Goal: Transaction & Acquisition: Book appointment/travel/reservation

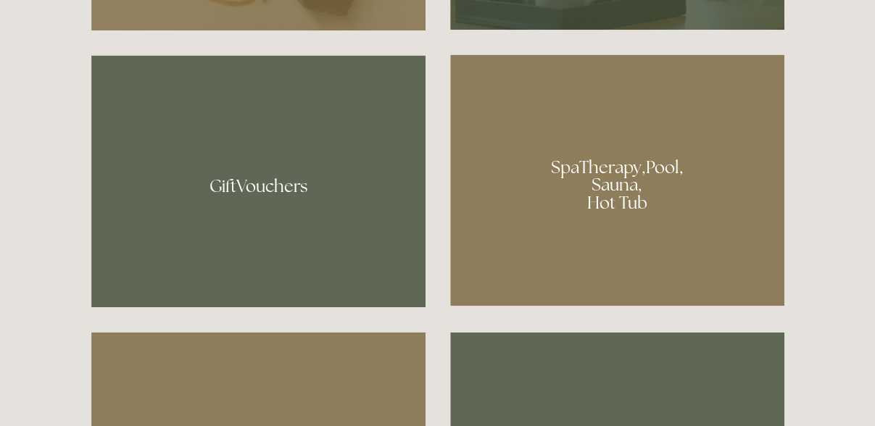
scroll to position [1044, 0]
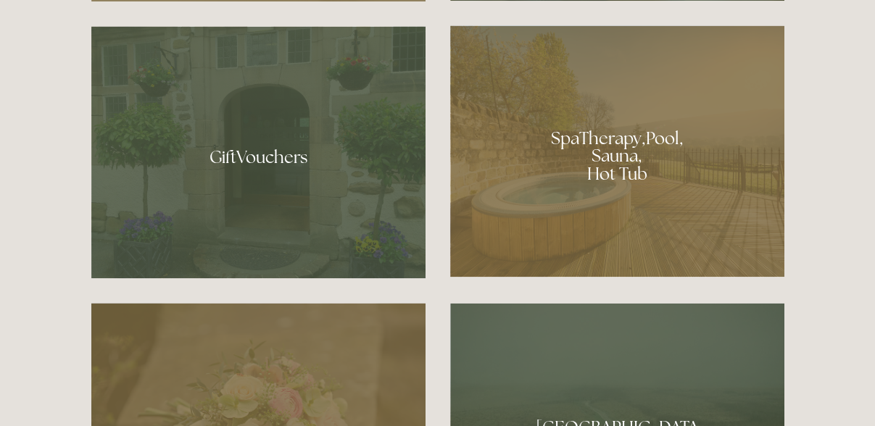
click at [663, 131] on div at bounding box center [617, 150] width 334 height 251
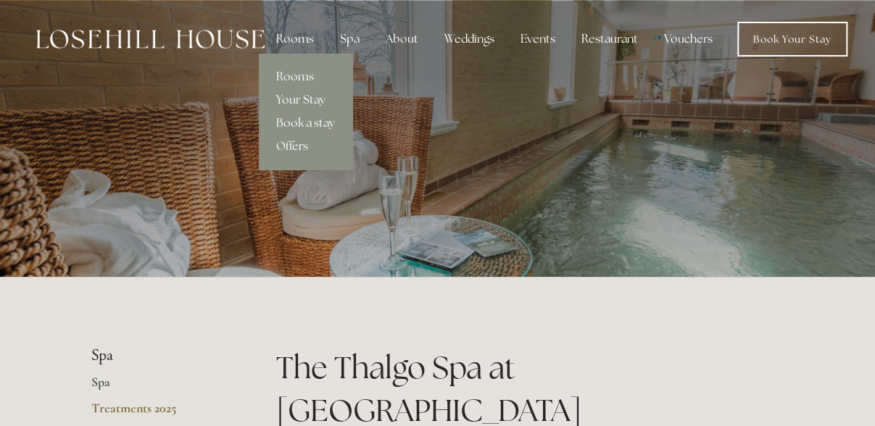
click at [288, 78] on link "Rooms" at bounding box center [305, 76] width 93 height 23
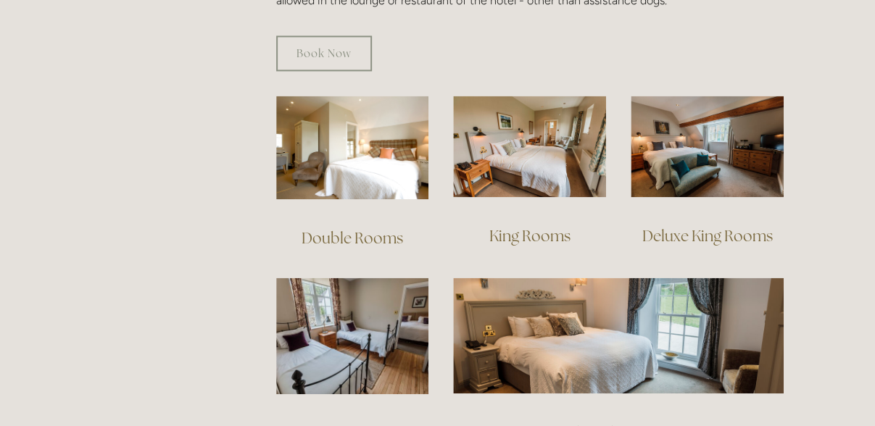
scroll to position [935, 0]
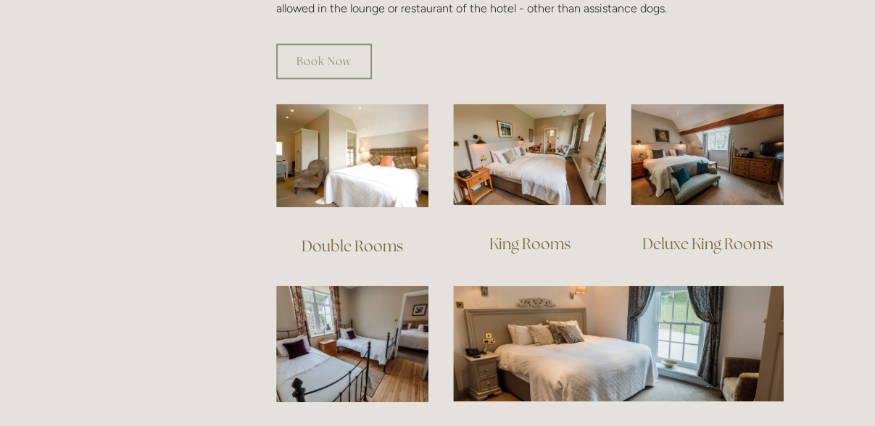
click at [371, 236] on link "Double Rooms" at bounding box center [351, 246] width 101 height 20
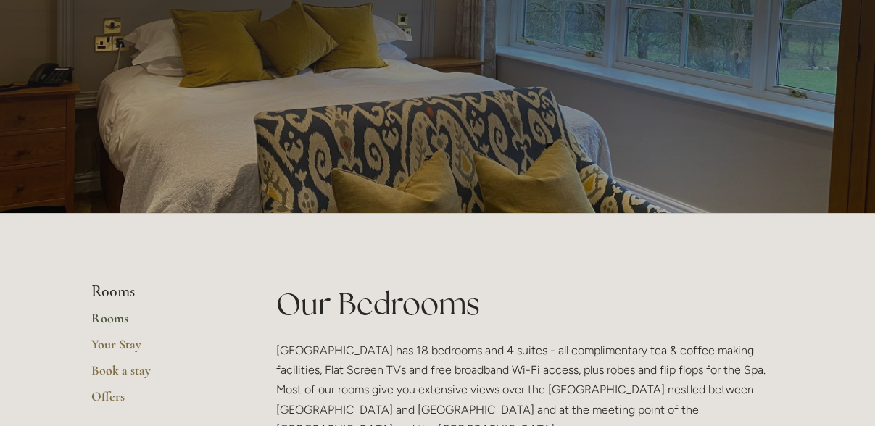
scroll to position [0, 0]
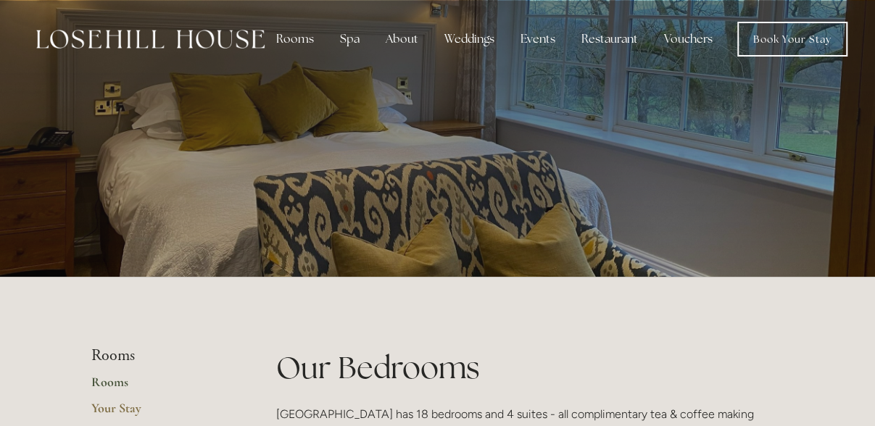
click at [167, 36] on img at bounding box center [150, 39] width 228 height 19
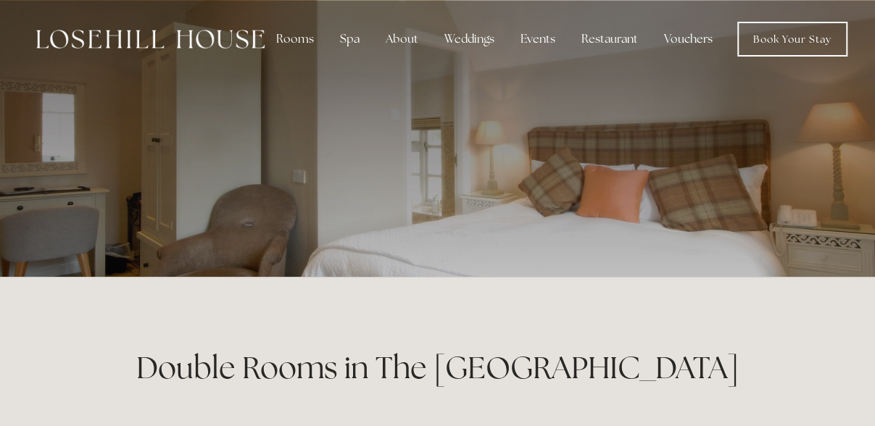
click at [760, 27] on link "Book Your Stay" at bounding box center [792, 39] width 110 height 35
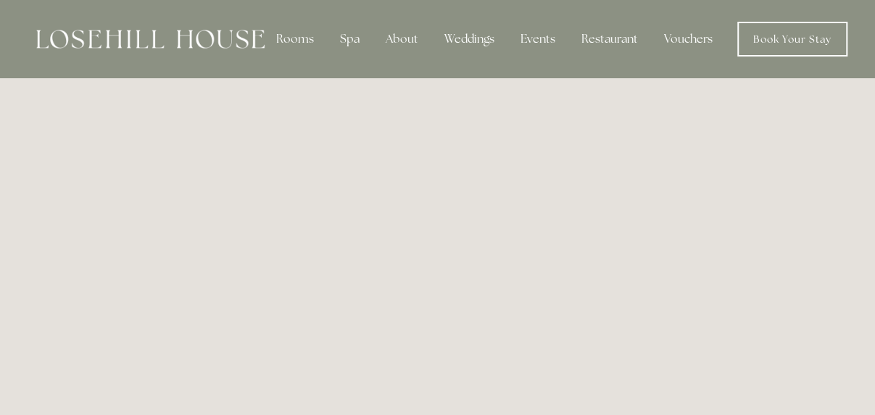
scroll to position [111, 0]
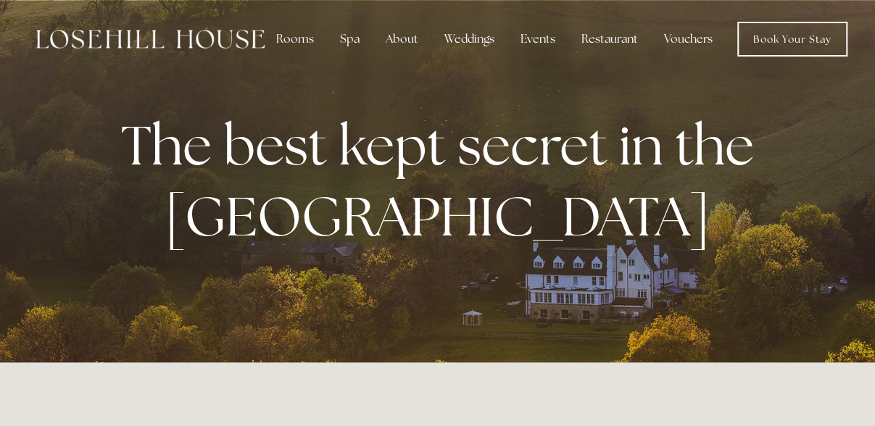
drag, startPoint x: 866, startPoint y: 54, endPoint x: 865, endPoint y: 67, distance: 13.1
click at [866, 64] on header "Rooms Rooms Your Stay Book a stay Offers Spa" at bounding box center [437, 39] width 875 height 78
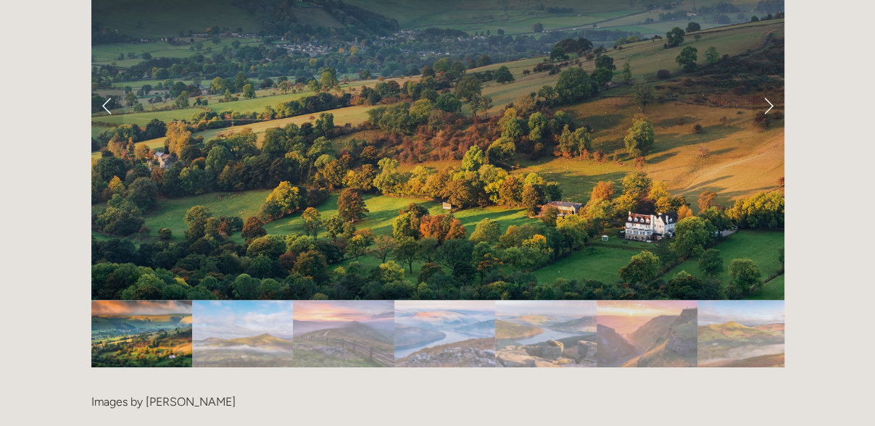
scroll to position [2805, 0]
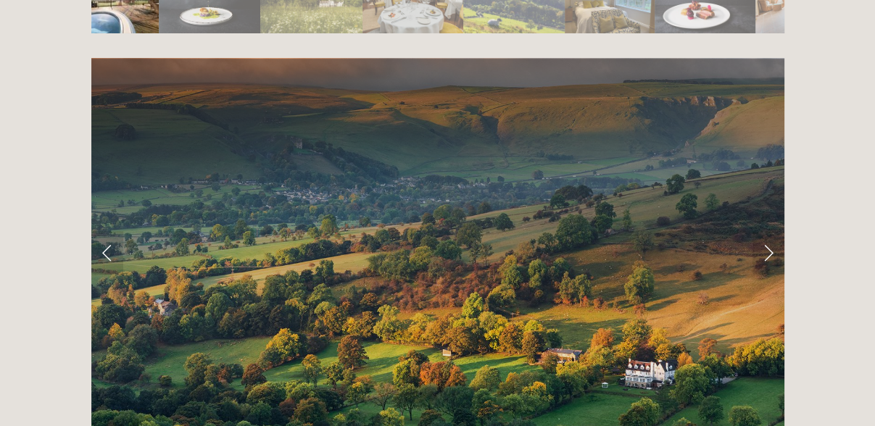
click at [764, 231] on link "Next Slide" at bounding box center [768, 252] width 32 height 43
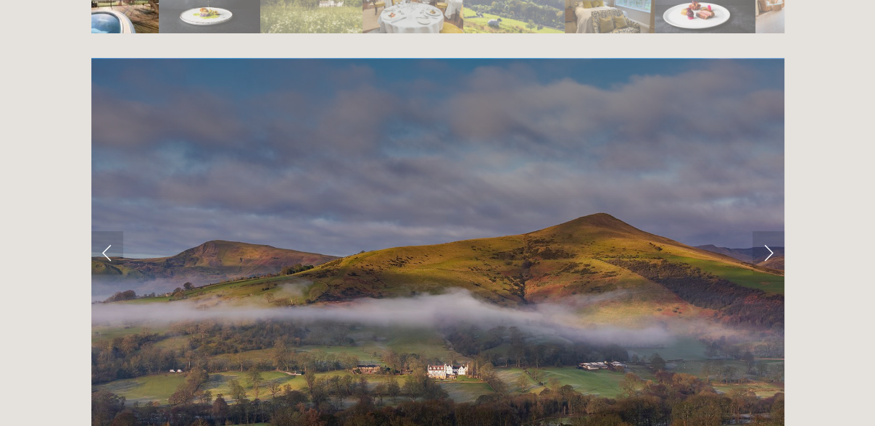
click at [764, 231] on link "Next Slide" at bounding box center [768, 252] width 32 height 43
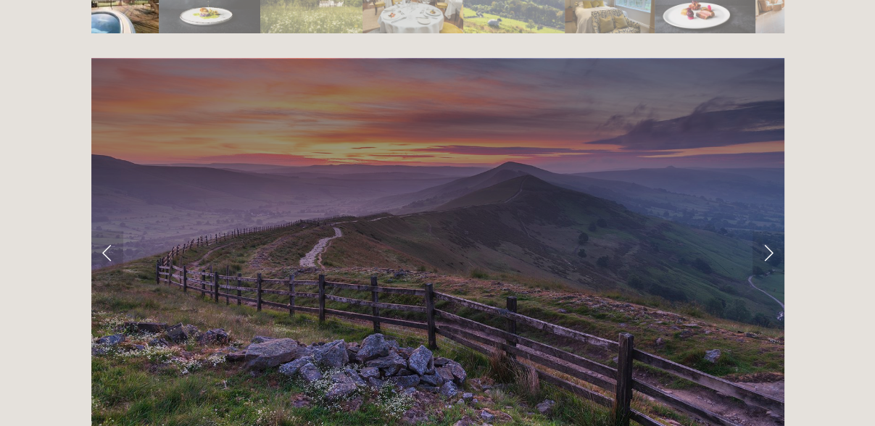
click at [764, 231] on link "Next Slide" at bounding box center [768, 252] width 32 height 43
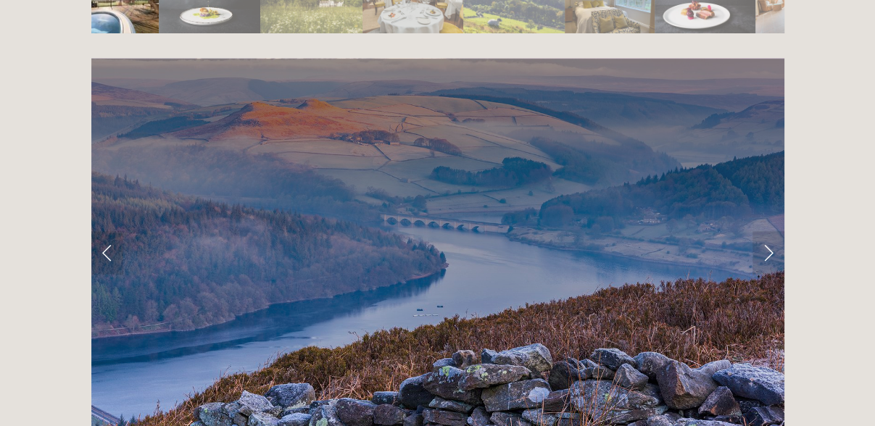
click at [764, 231] on link "Next Slide" at bounding box center [768, 252] width 32 height 43
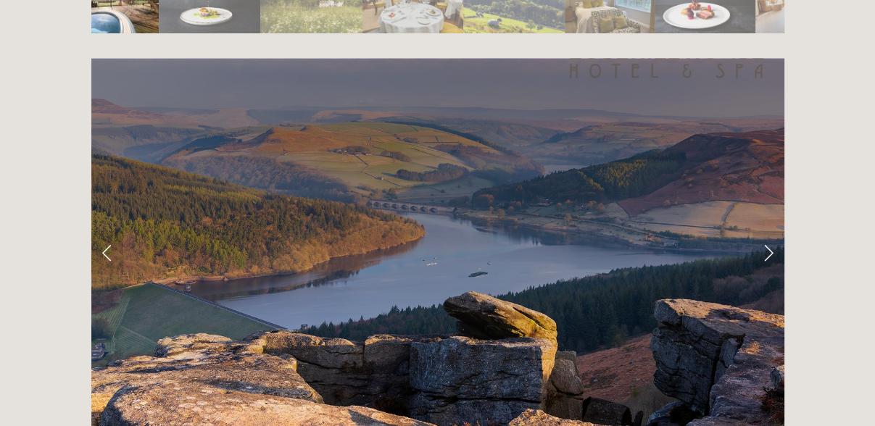
click at [764, 231] on link "Next Slide" at bounding box center [768, 252] width 32 height 43
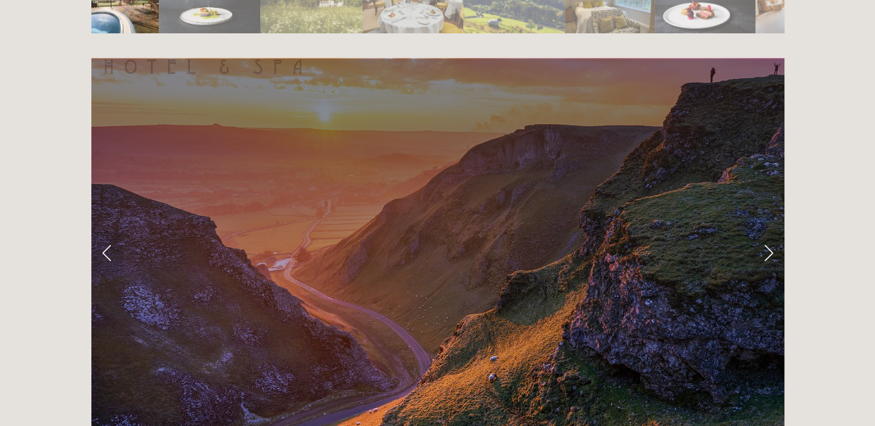
click at [764, 231] on link "Next Slide" at bounding box center [768, 252] width 32 height 43
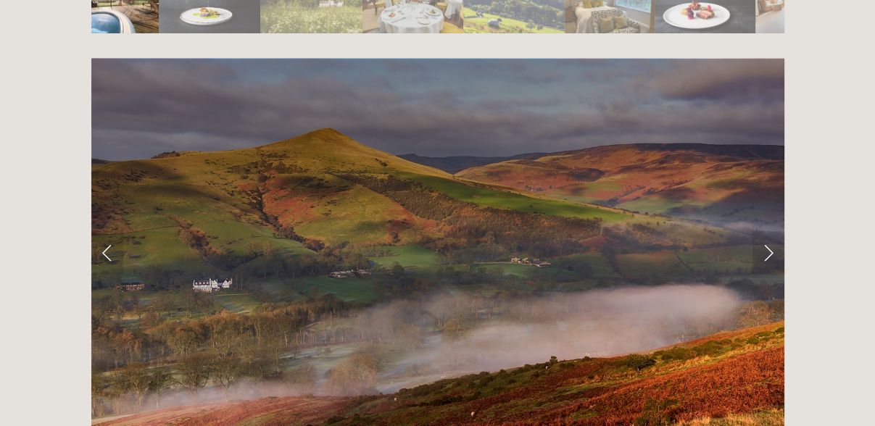
click at [764, 231] on link "Next Slide" at bounding box center [768, 252] width 32 height 43
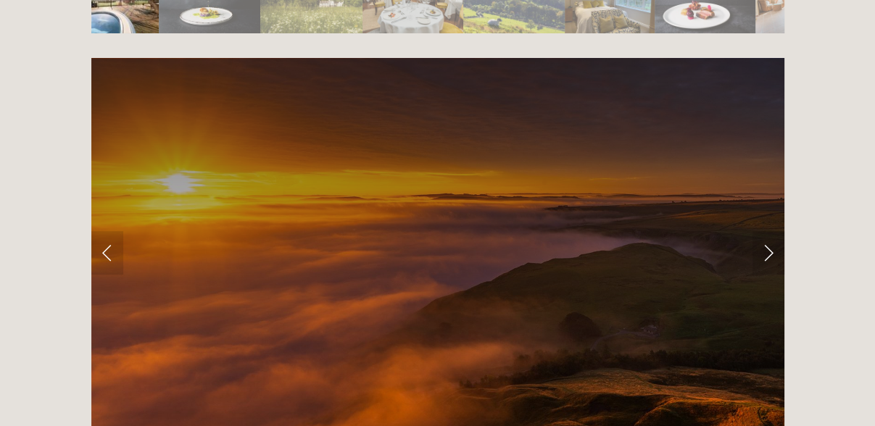
click at [764, 231] on link "Next Slide" at bounding box center [768, 252] width 32 height 43
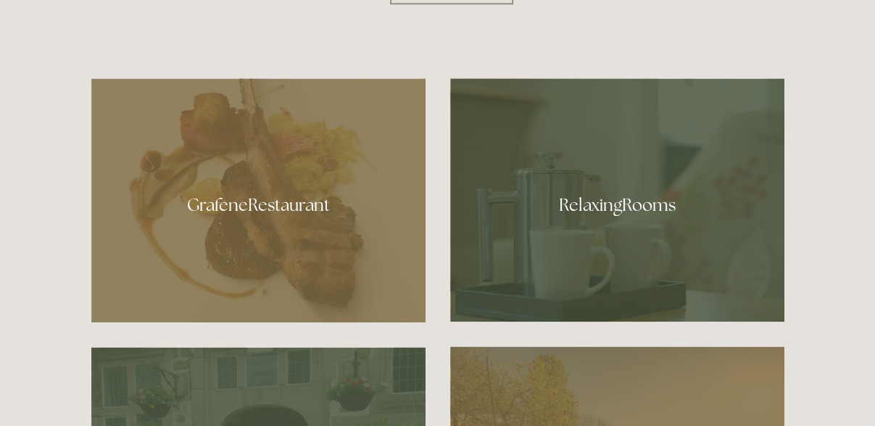
scroll to position [781, 0]
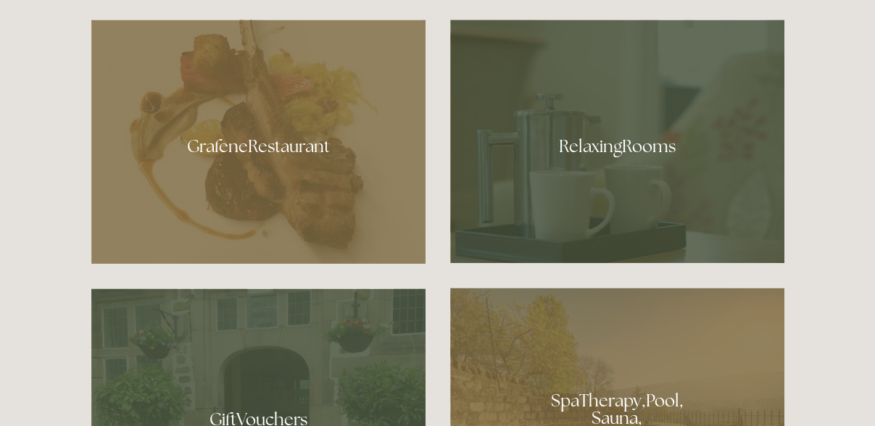
click at [173, 165] on div at bounding box center [258, 142] width 334 height 244
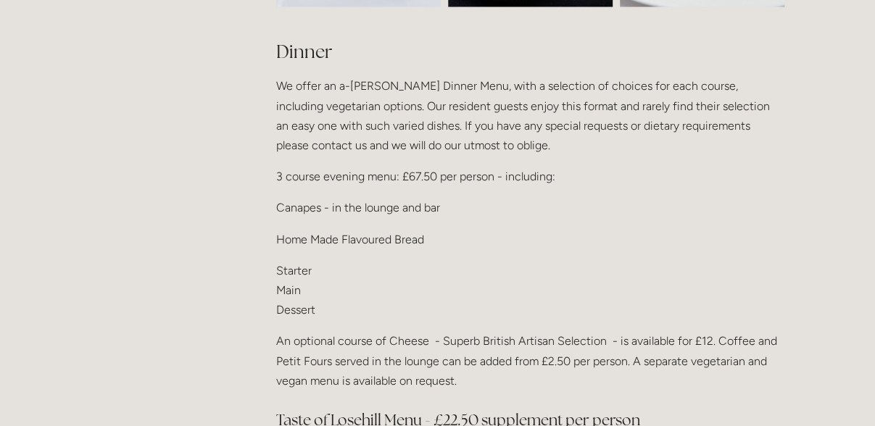
scroll to position [1705, 0]
